Goal: Check status: Check status

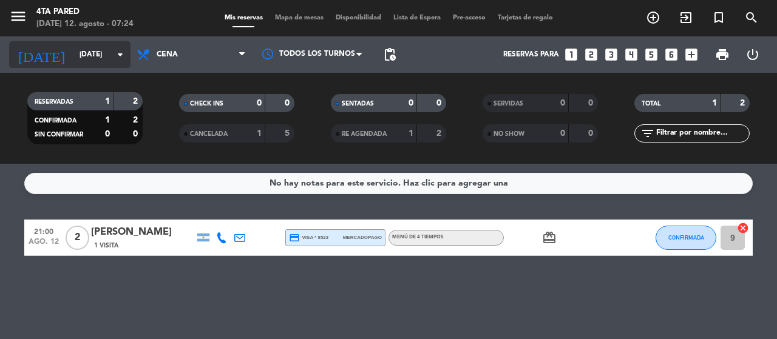
click at [73, 52] on input "[DATE]" at bounding box center [121, 54] width 96 height 21
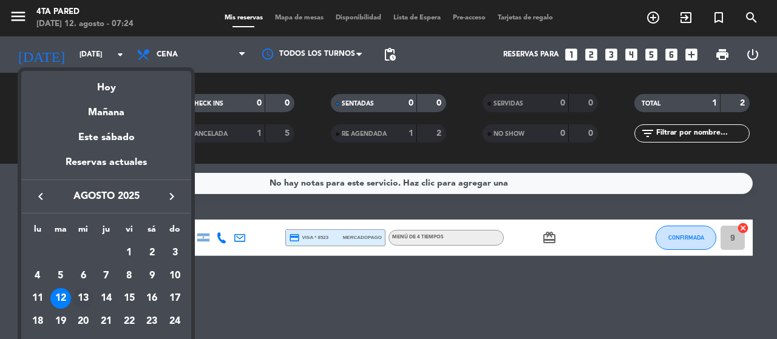
click at [83, 302] on div "13" at bounding box center [83, 298] width 21 height 21
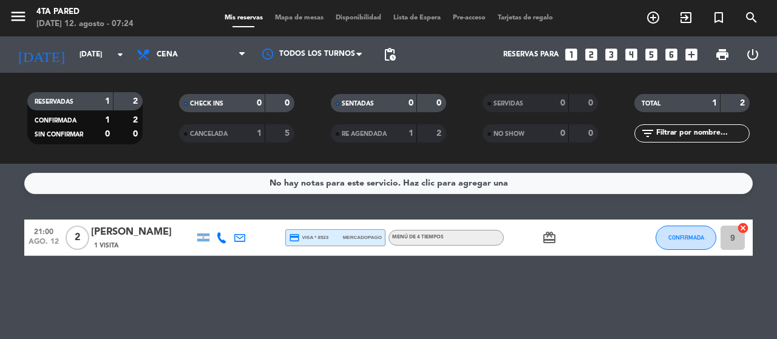
type input "mié. 13 ago."
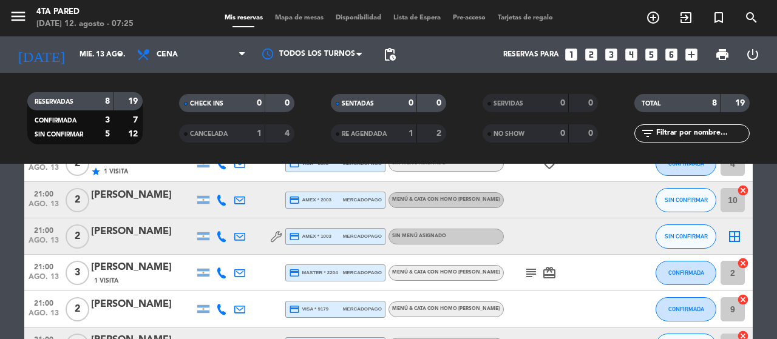
scroll to position [177, 0]
click at [534, 272] on icon "subject" at bounding box center [531, 272] width 15 height 15
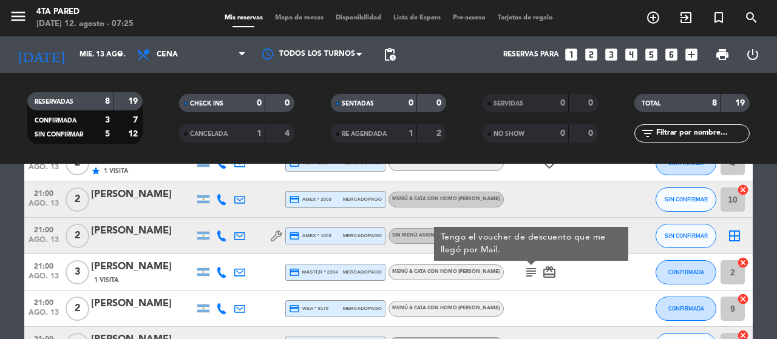
click at [534, 272] on icon "subject" at bounding box center [531, 272] width 15 height 15
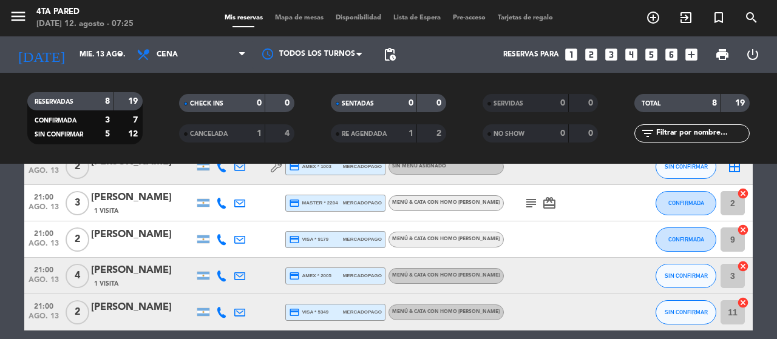
scroll to position [256, 0]
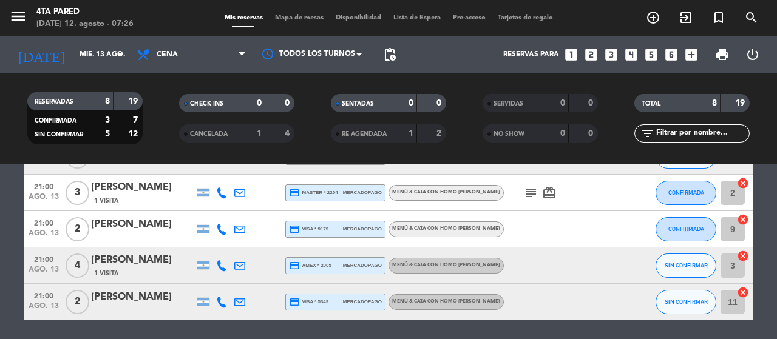
click at [248, 133] on div "1" at bounding box center [250, 134] width 24 height 14
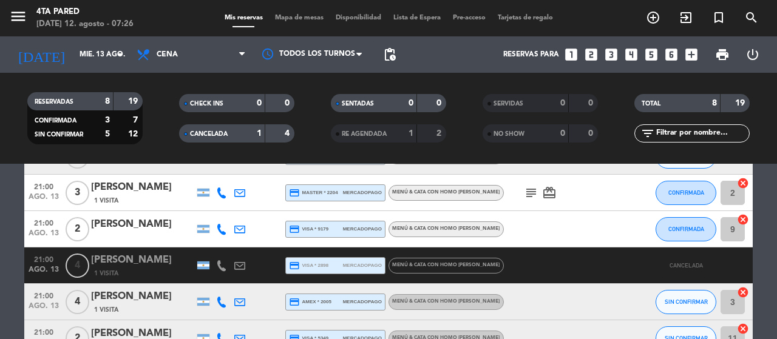
click at [221, 266] on icon at bounding box center [221, 265] width 11 height 11
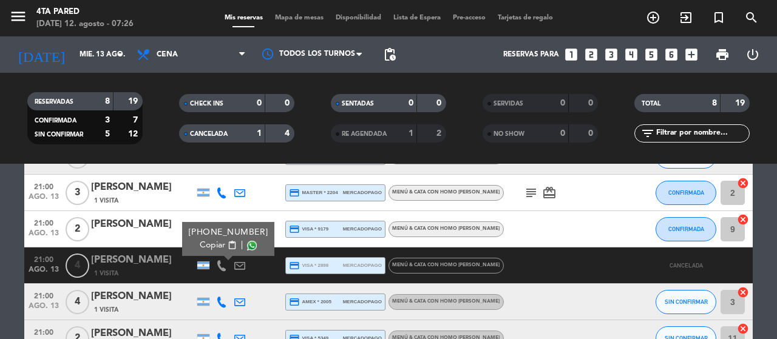
click at [221, 266] on icon at bounding box center [221, 265] width 11 height 11
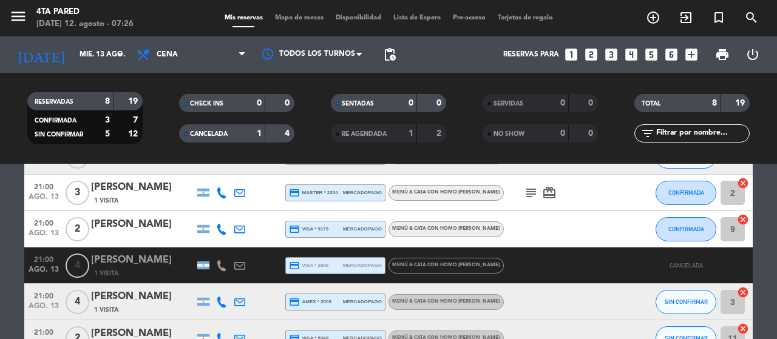
click at [218, 297] on icon at bounding box center [221, 302] width 11 height 11
click at [221, 296] on div at bounding box center [225, 295] width 8 height 4
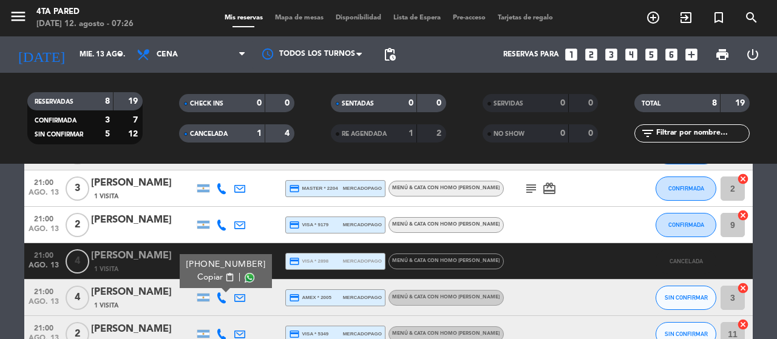
scroll to position [261, 0]
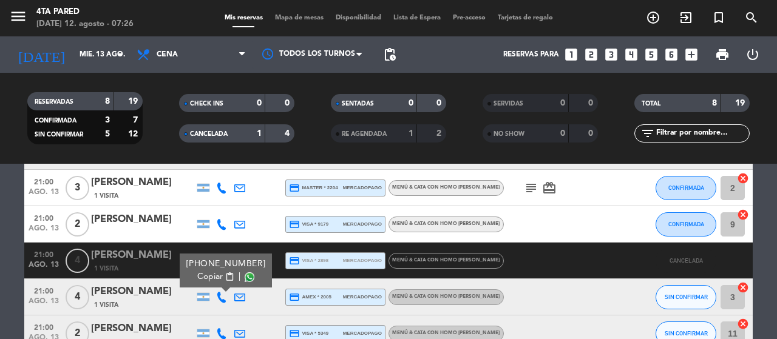
click at [220, 181] on div at bounding box center [221, 188] width 18 height 36
click at [220, 185] on icon at bounding box center [221, 188] width 11 height 11
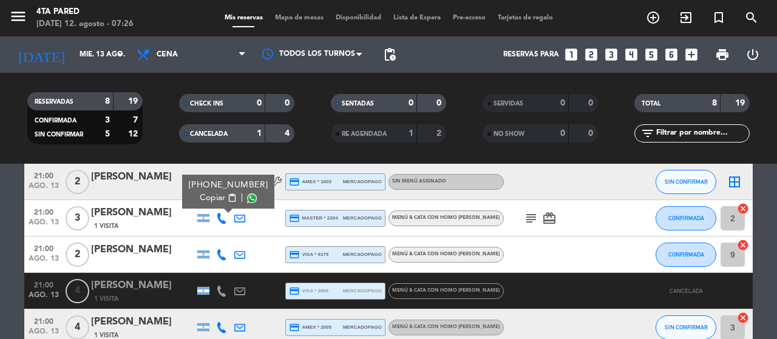
scroll to position [230, 0]
